Goal: Transaction & Acquisition: Purchase product/service

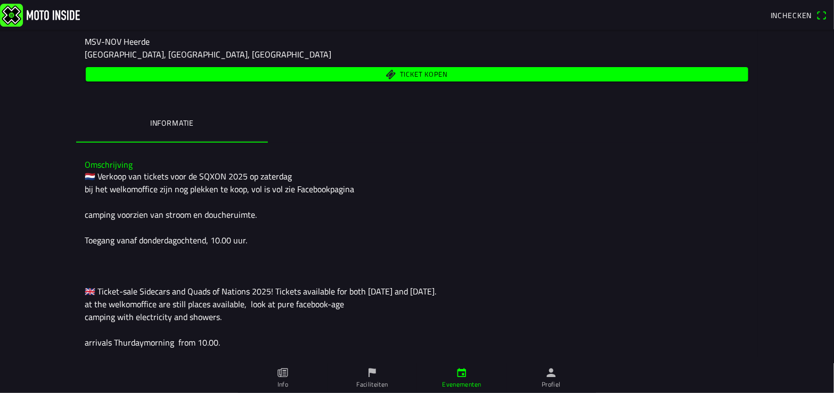
scroll to position [160, 0]
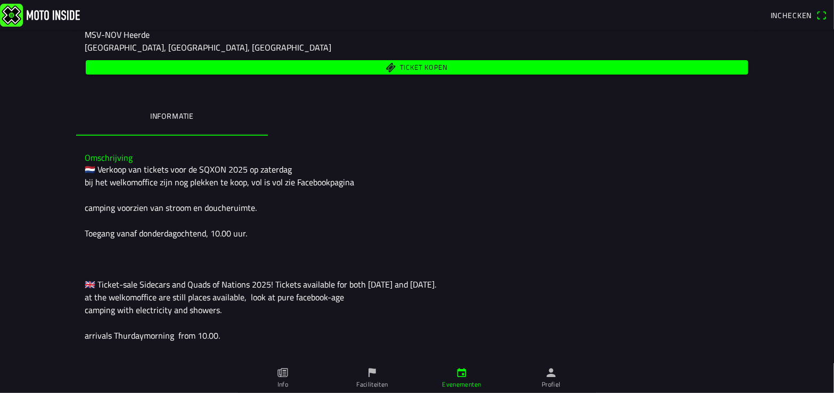
click at [419, 66] on span "Ticket kopen" at bounding box center [424, 67] width 48 height 7
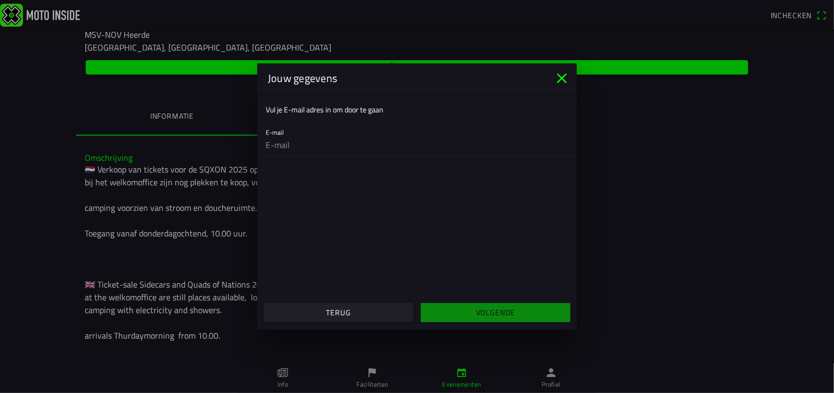
click at [305, 150] on input "email" at bounding box center [417, 144] width 303 height 21
type input "[EMAIL_ADDRESS][DOMAIN_NAME]"
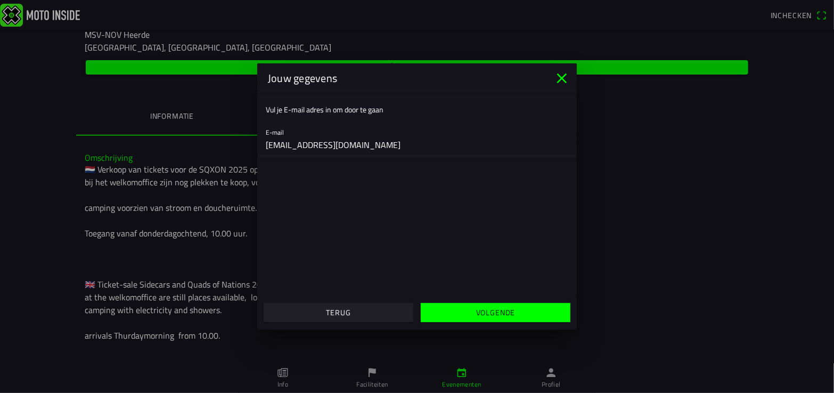
click at [0, 0] on slot "Volgende" at bounding box center [0, 0] width 0 height 0
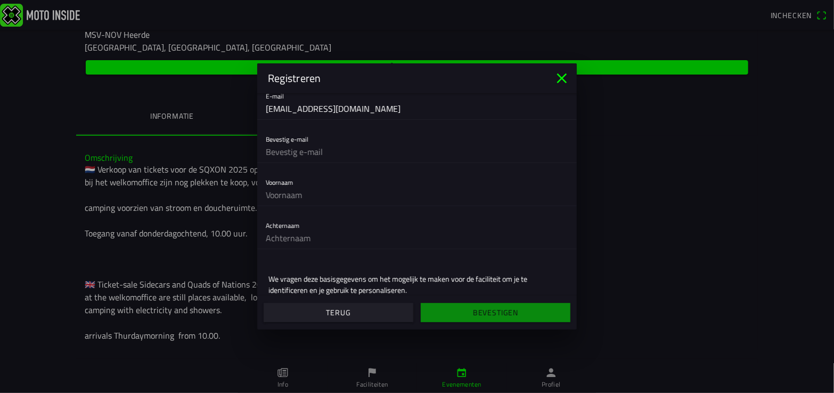
scroll to position [86, 0]
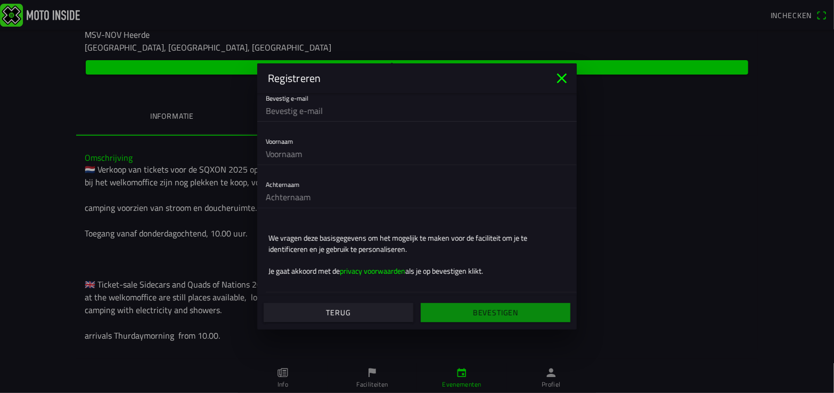
click at [288, 119] on input "text" at bounding box center [417, 110] width 303 height 21
type input "[EMAIL_ADDRESS][DOMAIN_NAME]"
type input "Runa"
type input "Fontijn"
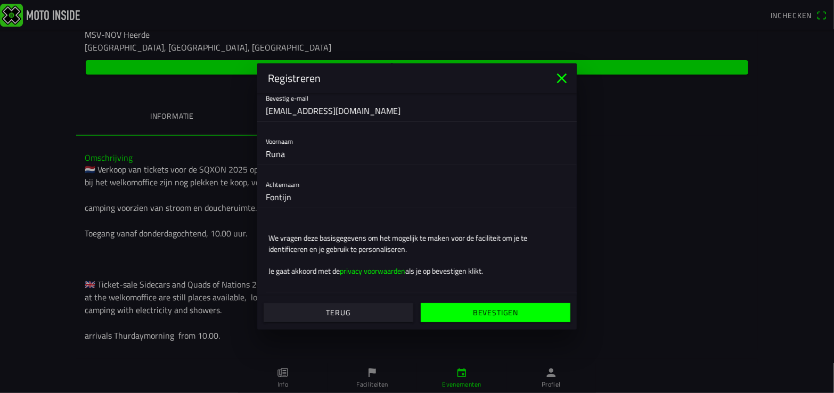
click at [0, 0] on slot "Bevestigen" at bounding box center [0, 0] width 0 height 0
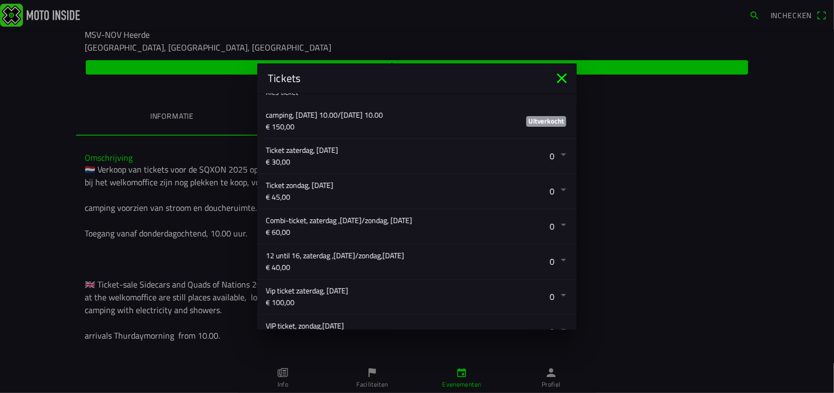
scroll to position [135, 0]
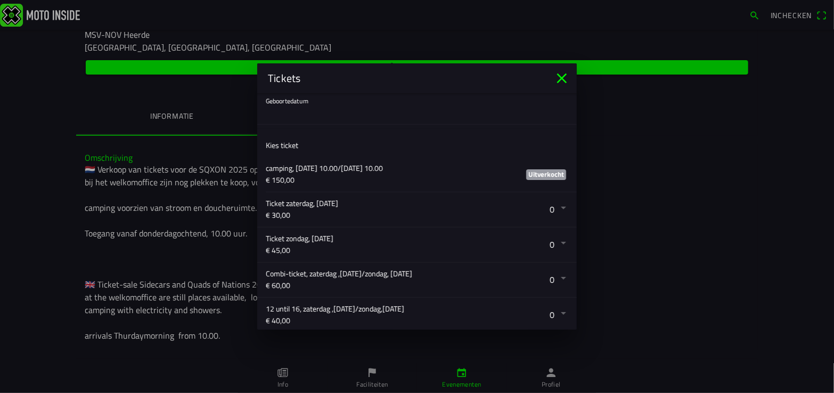
click at [560, 80] on icon "close" at bounding box center [562, 79] width 10 height 10
